Goal: Register for event/course

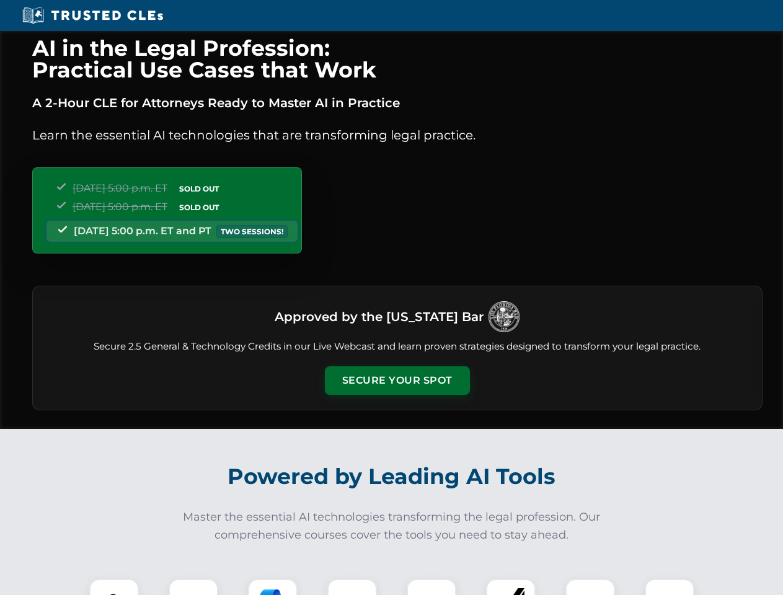
click at [397, 381] on button "Secure Your Spot" at bounding box center [397, 380] width 145 height 29
click at [114, 587] on img at bounding box center [114, 604] width 36 height 36
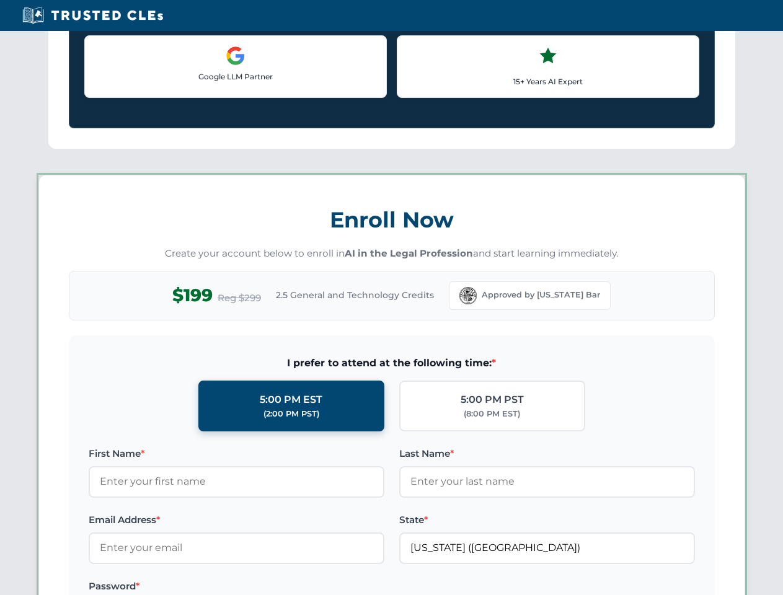
click at [273, 587] on label "Password *" at bounding box center [237, 586] width 296 height 15
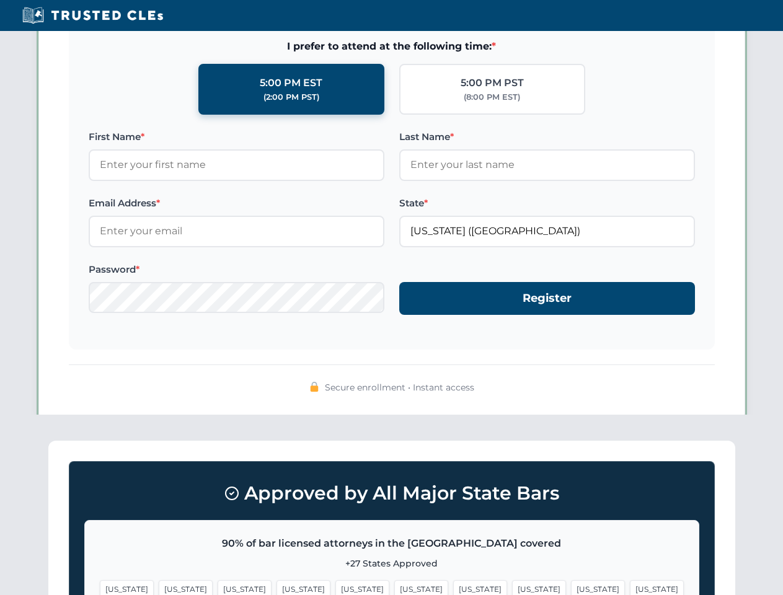
click at [571, 587] on span "[US_STATE]" at bounding box center [598, 589] width 54 height 18
